Goal: Transaction & Acquisition: Purchase product/service

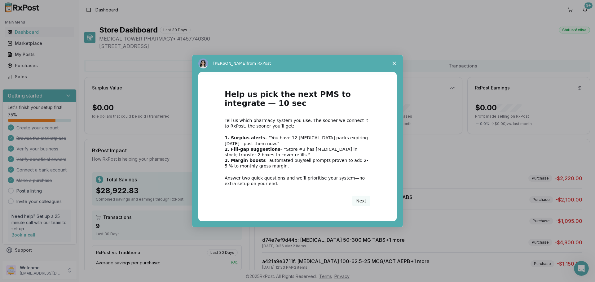
click at [392, 61] on span "Close survey" at bounding box center [393, 63] width 17 height 17
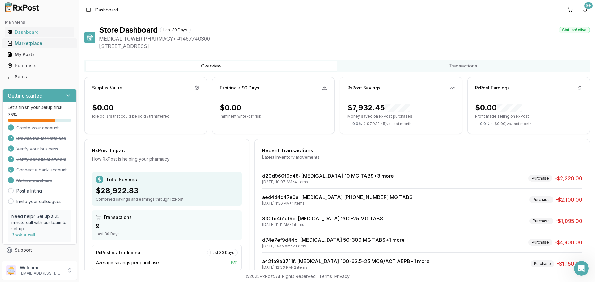
click at [37, 41] on div "Marketplace" at bounding box center [39, 43] width 64 height 6
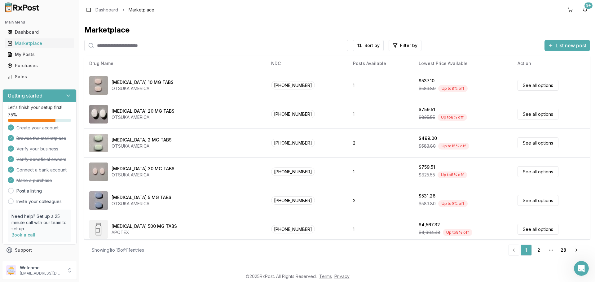
click at [116, 47] on input "search" at bounding box center [216, 45] width 264 height 11
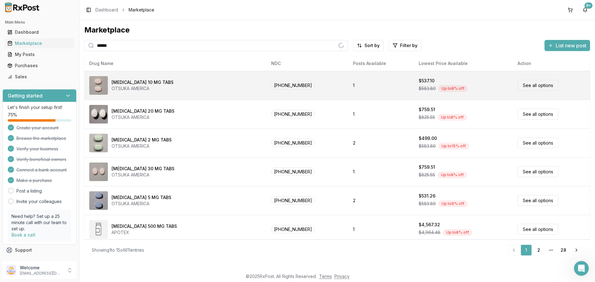
type input "********"
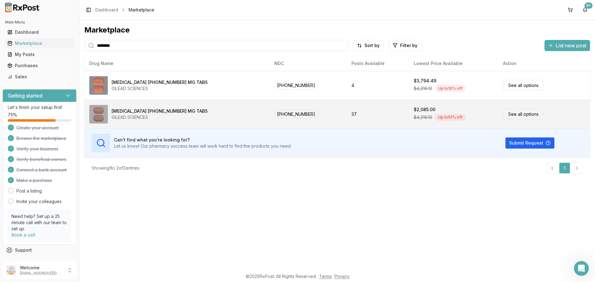
click at [118, 116] on div "GILEAD SCIENCES" at bounding box center [160, 117] width 96 height 6
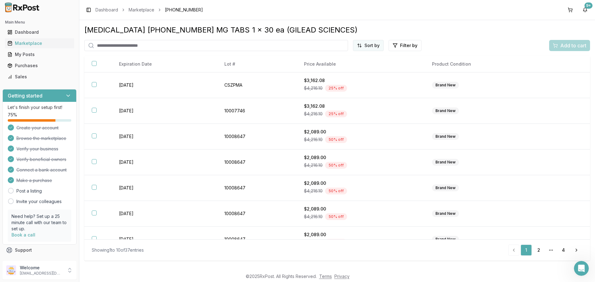
click at [371, 46] on html "Main Menu Dashboard Marketplace My Posts Purchases Sales Getting started Let's …" at bounding box center [297, 141] width 595 height 282
click at [347, 69] on div "Price (Low to High)" at bounding box center [353, 69] width 59 height 10
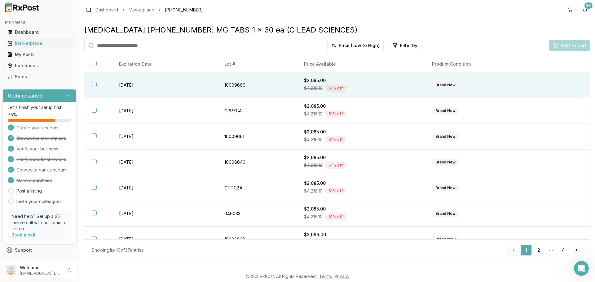
drag, startPoint x: 93, startPoint y: 86, endPoint x: 105, endPoint y: 89, distance: 12.5
click at [92, 86] on button "button" at bounding box center [94, 84] width 5 height 5
click at [566, 46] on span "Add to cart" at bounding box center [573, 45] width 26 height 7
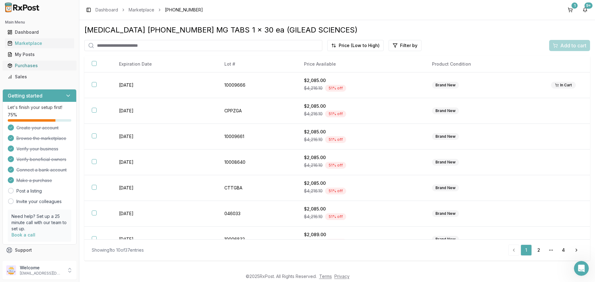
click at [23, 68] on div "Purchases" at bounding box center [39, 66] width 64 height 6
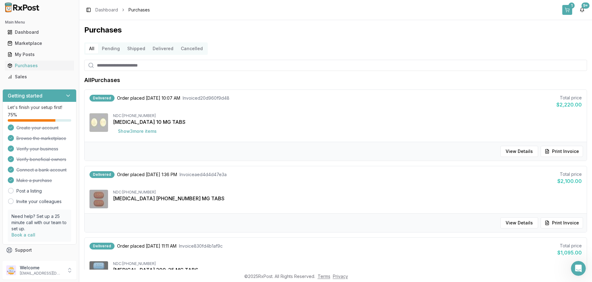
click at [565, 9] on button "1" at bounding box center [568, 10] width 10 height 10
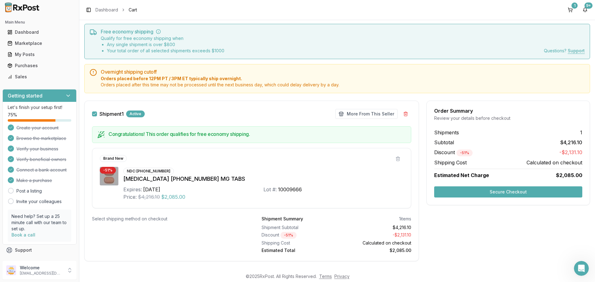
scroll to position [25, 0]
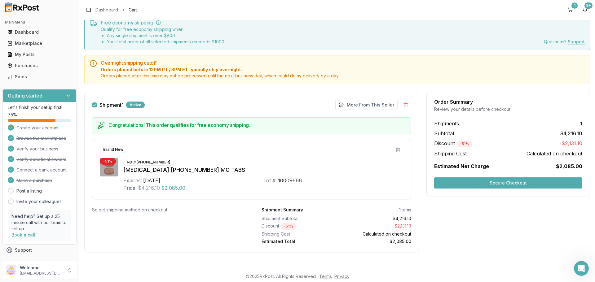
click at [502, 184] on button "Secure Checkout" at bounding box center [508, 183] width 148 height 11
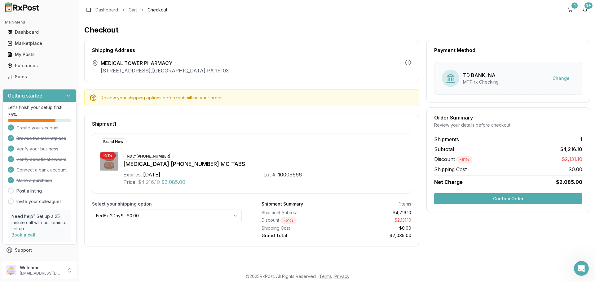
click at [498, 202] on button "Confirm Order" at bounding box center [508, 198] width 148 height 11
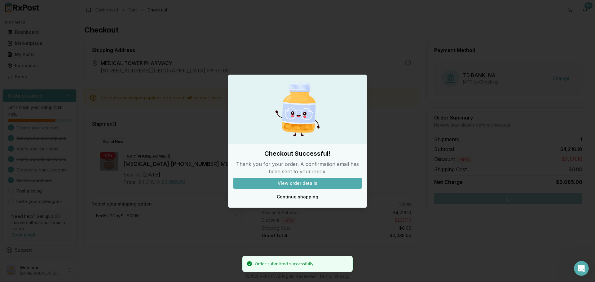
click at [302, 183] on button "View order details" at bounding box center [297, 183] width 128 height 11
